Goal: Complete application form

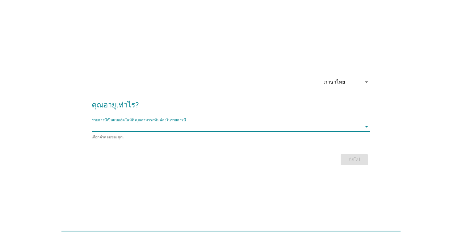
click at [297, 128] on input "รายการนี้เป็นแบบอัตโนมัติ คุณสามารถพิมพ์ลงในรายการนี้" at bounding box center [227, 126] width 270 height 10
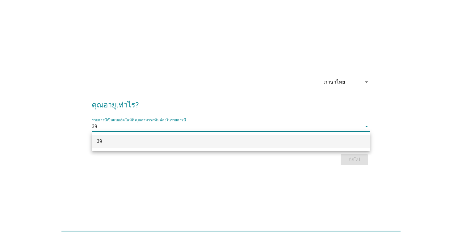
type input "39"
click at [342, 197] on div "ภาษาไทย arrow_drop_down คุณอายุเท่าไร? รายการนี้เป็นแบบอัตโนมัติ [PERSON_NAME]พ…" at bounding box center [231, 119] width 462 height 239
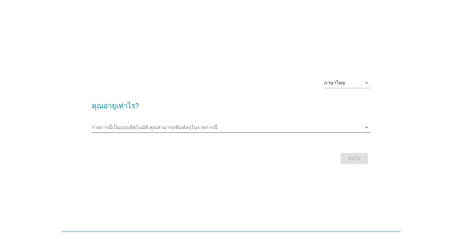
click at [309, 128] on input "รายการนี้เป็นแบบอัตโนมัติ คุณสามารถพิมพ์ลงในรายการนี้" at bounding box center [227, 127] width 270 height 10
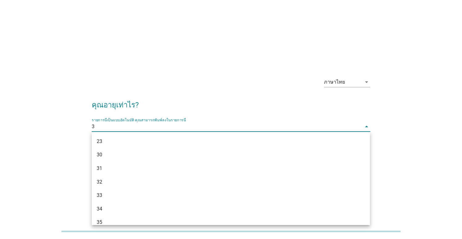
type input "39"
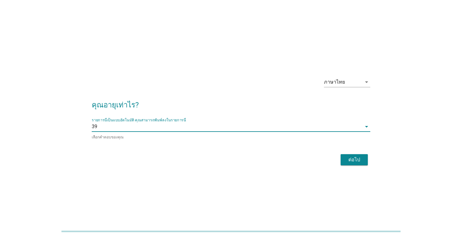
click at [353, 159] on div "ต่อไป" at bounding box center [354, 159] width 17 height 7
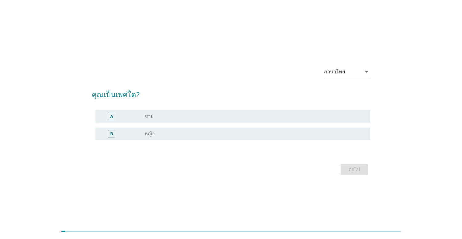
click at [204, 133] on div "radio_button_unchecked หญิง" at bounding box center [253, 133] width 216 height 6
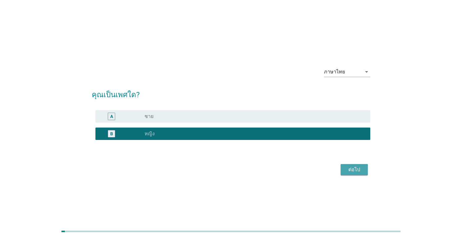
click at [354, 167] on div "ต่อไป" at bounding box center [354, 169] width 17 height 7
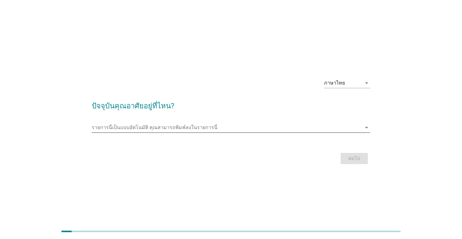
click at [235, 128] on input "รายการนี้เป็นแบบอัตโนมัติ คุณสามารถพิมพ์ลงในรายการนี้" at bounding box center [227, 127] width 270 height 10
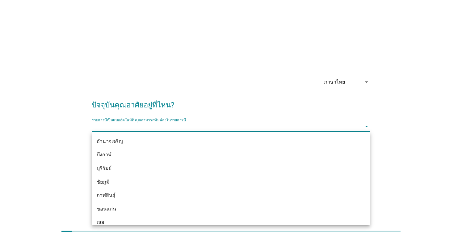
type input "l"
type input "สม"
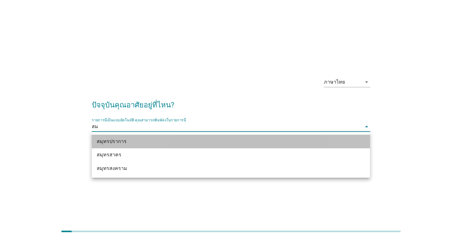
click at [233, 142] on div "สมุทรปราการ" at bounding box center [220, 141] width 246 height 7
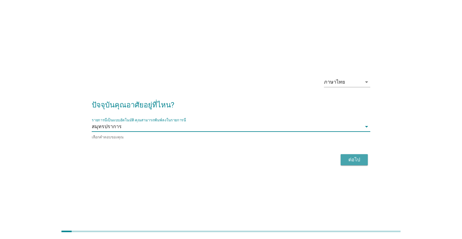
click at [355, 163] on button "ต่อไป" at bounding box center [354, 159] width 27 height 11
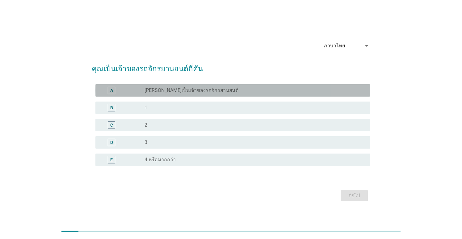
click at [184, 88] on label "[PERSON_NAME]เป็นเจ้าของรถจักรยานยนต์" at bounding box center [192, 90] width 94 height 6
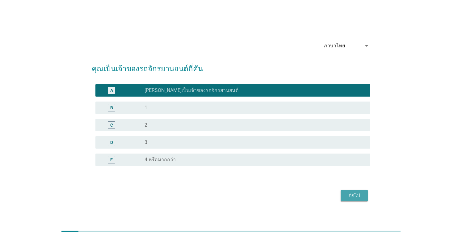
click at [361, 193] on div "ต่อไป" at bounding box center [354, 195] width 17 height 7
